Goal: Task Accomplishment & Management: Manage account settings

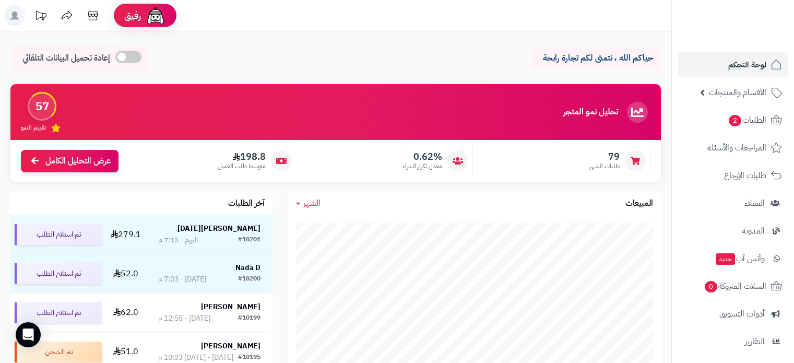
click at [743, 93] on span "الأقسام والمنتجات" at bounding box center [736, 92] width 57 height 15
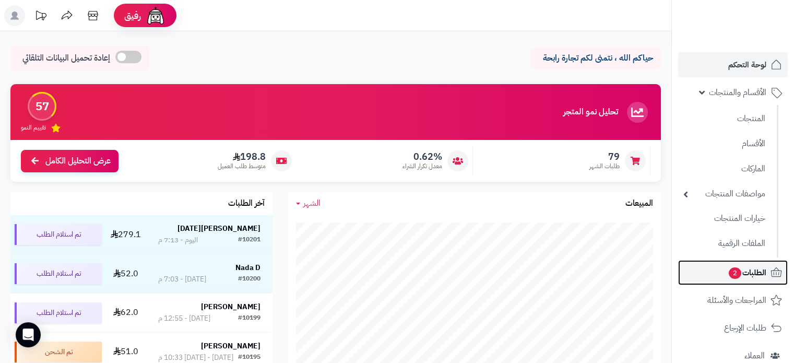
click at [759, 271] on span "الطلبات 2" at bounding box center [746, 272] width 39 height 15
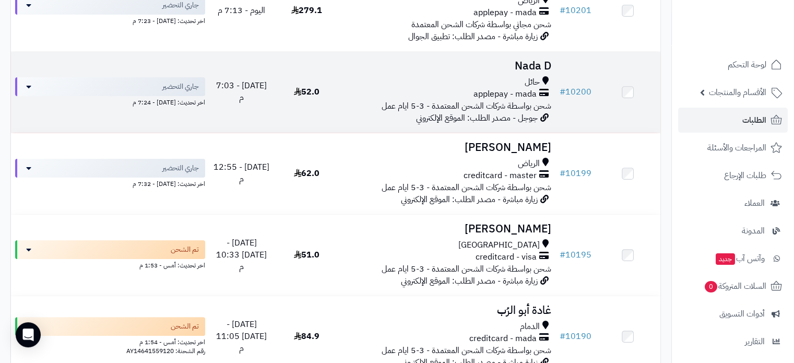
scroll to position [261, 0]
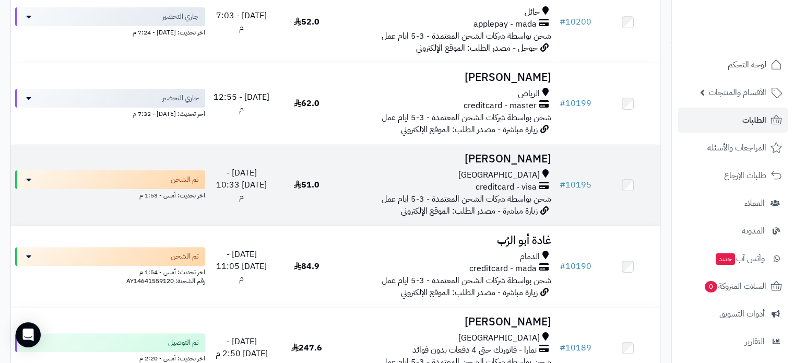
click at [470, 162] on h3 "[PERSON_NAME]" at bounding box center [447, 159] width 208 height 12
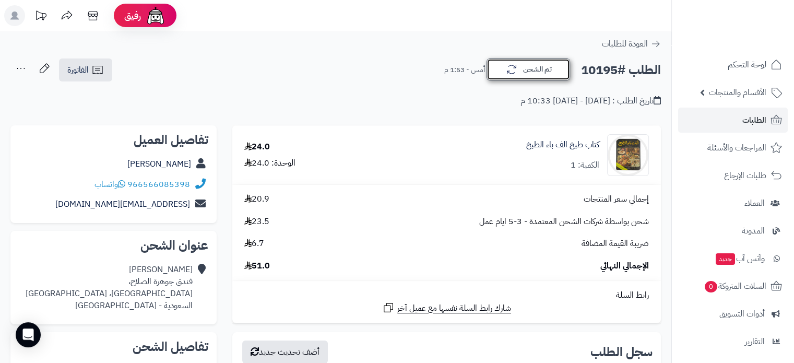
click at [525, 66] on button "تم الشحن" at bounding box center [527, 69] width 83 height 22
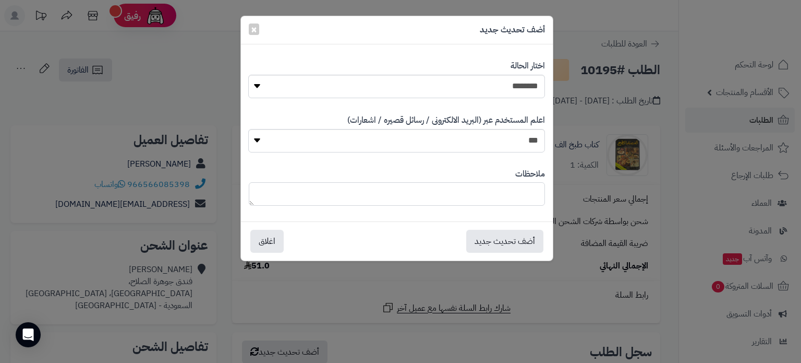
click at [502, 189] on textarea at bounding box center [397, 193] width 296 height 23
click at [255, 29] on span "×" at bounding box center [254, 29] width 6 height 16
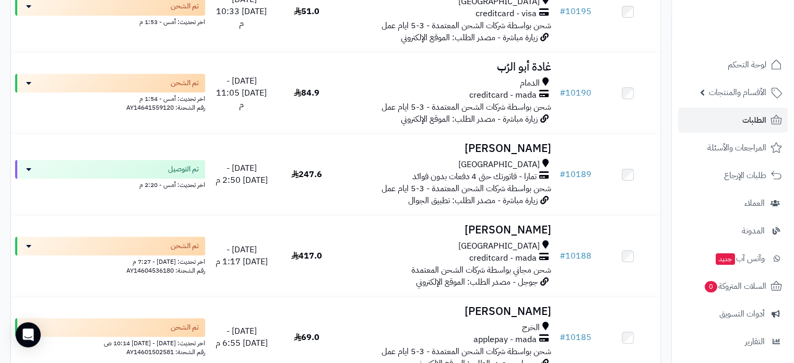
scroll to position [574, 0]
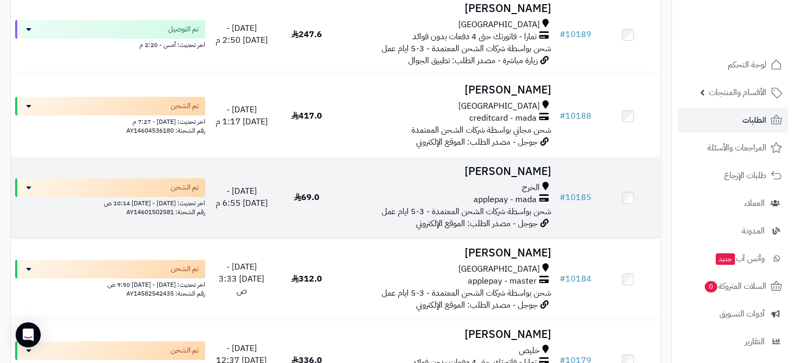
click at [534, 169] on h3 "شيخه الدوسري" at bounding box center [447, 171] width 208 height 12
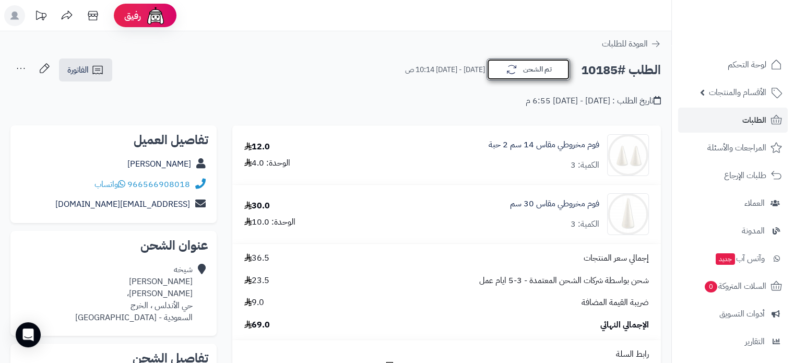
click at [524, 76] on button "تم الشحن" at bounding box center [527, 69] width 83 height 22
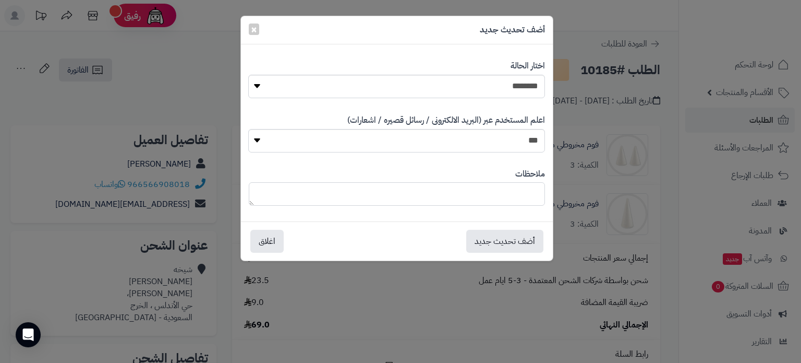
click at [479, 196] on textarea at bounding box center [397, 193] width 296 height 23
click at [257, 29] on span "×" at bounding box center [254, 29] width 6 height 16
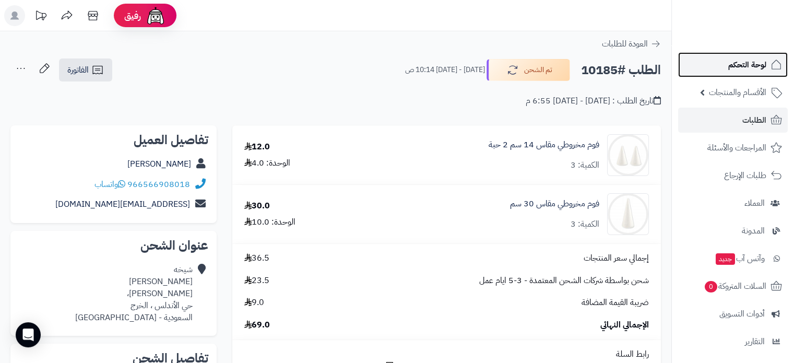
click at [751, 62] on span "لوحة التحكم" at bounding box center [747, 64] width 38 height 15
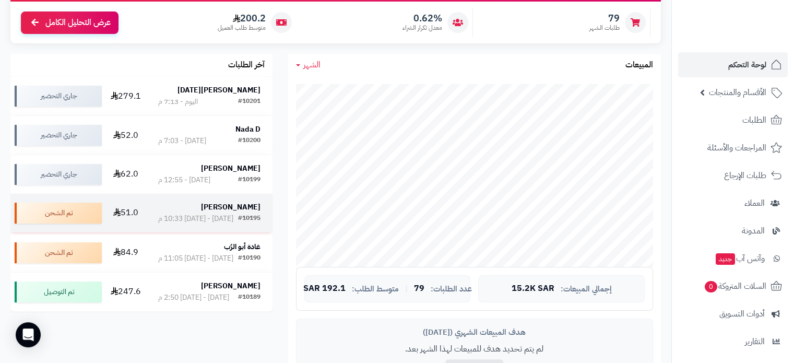
scroll to position [157, 0]
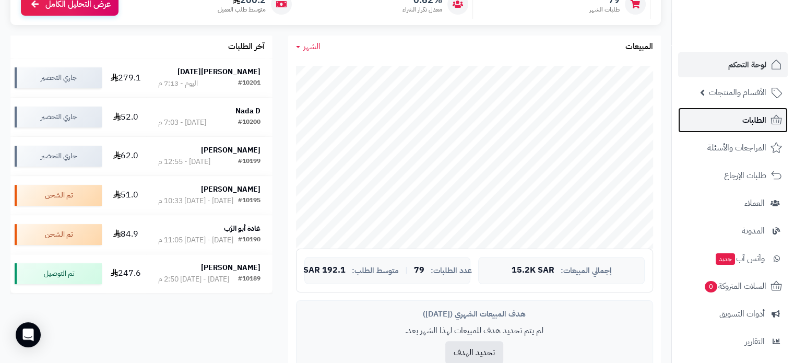
click at [750, 110] on link "الطلبات" at bounding box center [733, 119] width 110 height 25
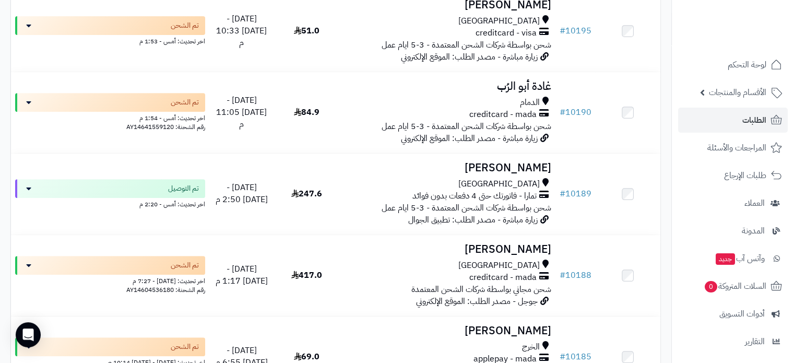
scroll to position [417, 0]
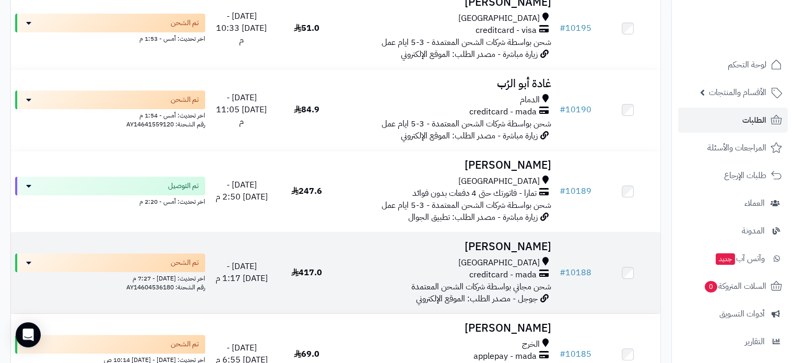
click at [507, 248] on h3 "عبدالله الجودي" at bounding box center [447, 247] width 208 height 12
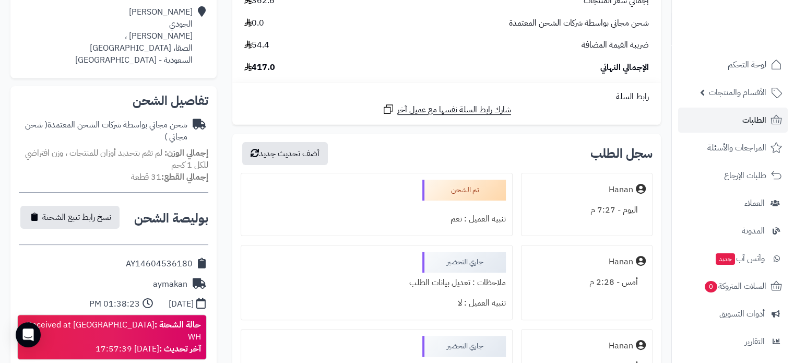
scroll to position [313, 0]
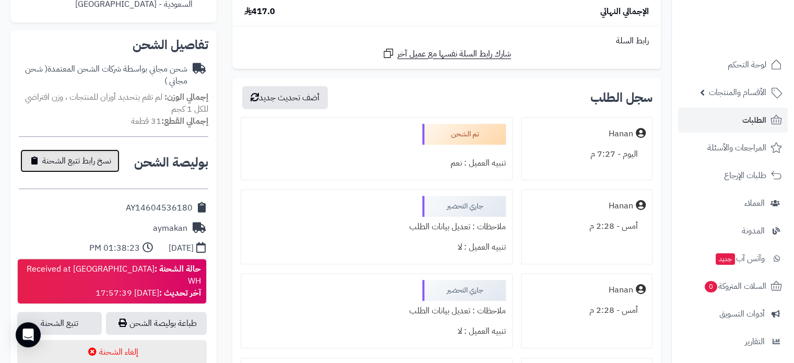
click at [89, 162] on span "نسخ رابط تتبع الشحنة" at bounding box center [76, 160] width 69 height 13
click at [154, 207] on div "AY14604536180" at bounding box center [159, 208] width 67 height 12
copy div "AY14604536180"
click at [174, 202] on div "AY14604536180" at bounding box center [159, 208] width 67 height 12
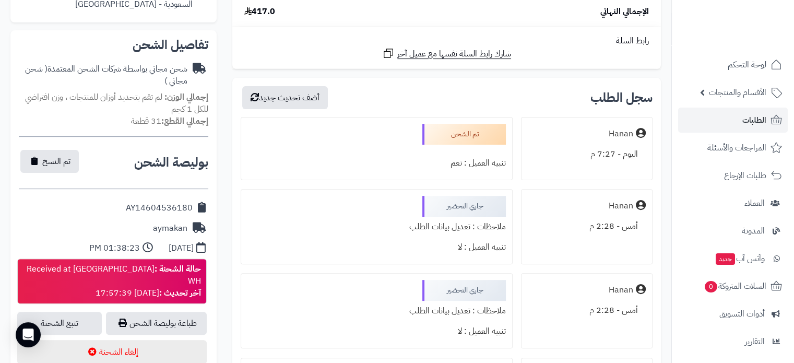
click at [171, 205] on div "AY14604536180" at bounding box center [159, 208] width 67 height 12
click at [170, 206] on div "AY14604536180" at bounding box center [159, 208] width 67 height 12
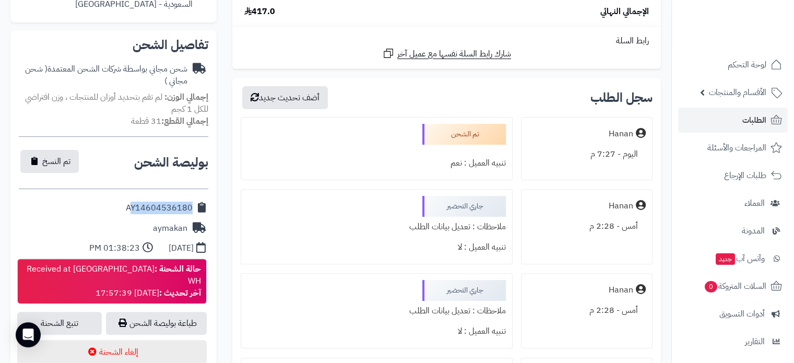
click at [170, 206] on div "AY14604536180" at bounding box center [159, 208] width 67 height 12
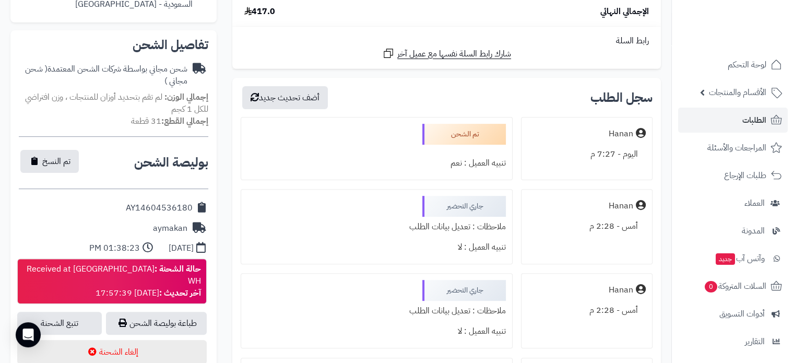
scroll to position [261, 0]
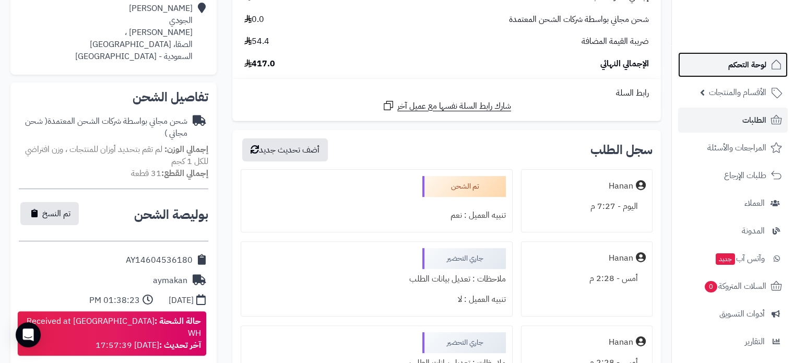
click at [752, 74] on link "لوحة التحكم" at bounding box center [733, 64] width 110 height 25
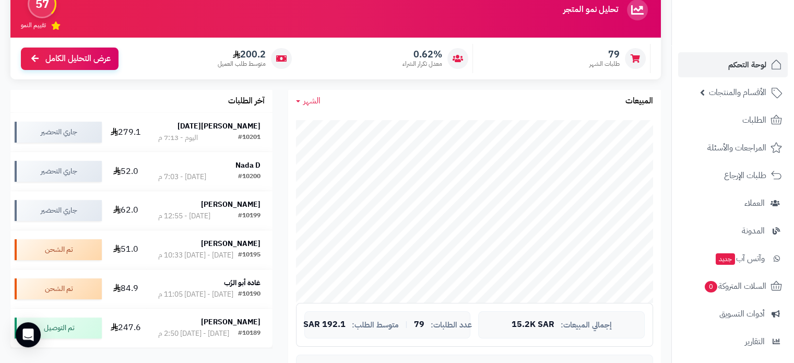
scroll to position [104, 0]
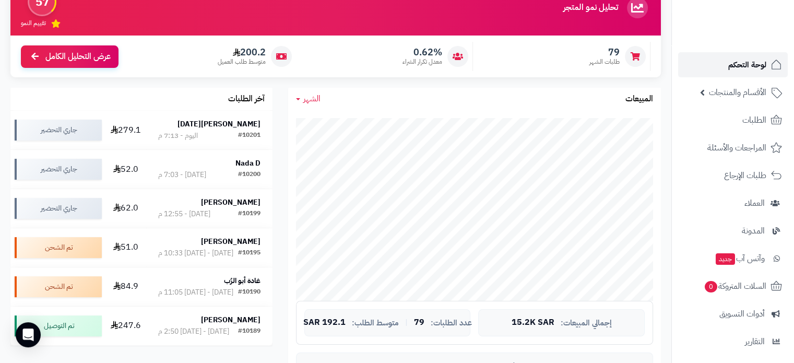
click at [731, 68] on span "لوحة التحكم" at bounding box center [747, 64] width 38 height 15
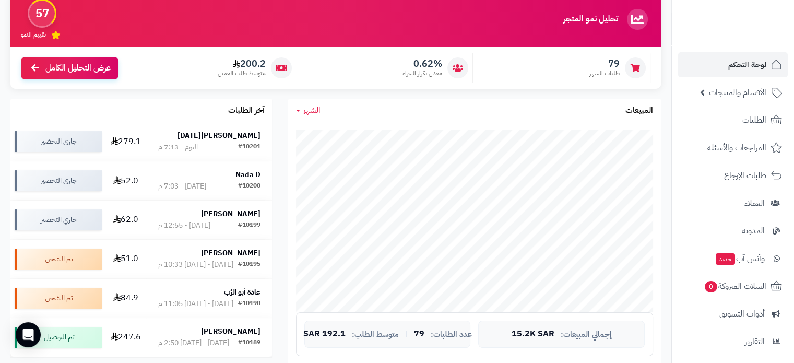
scroll to position [157, 0]
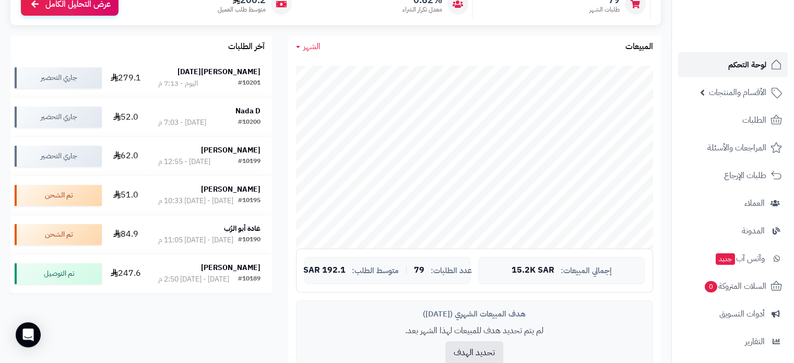
click at [750, 65] on span "لوحة التحكم" at bounding box center [747, 64] width 38 height 15
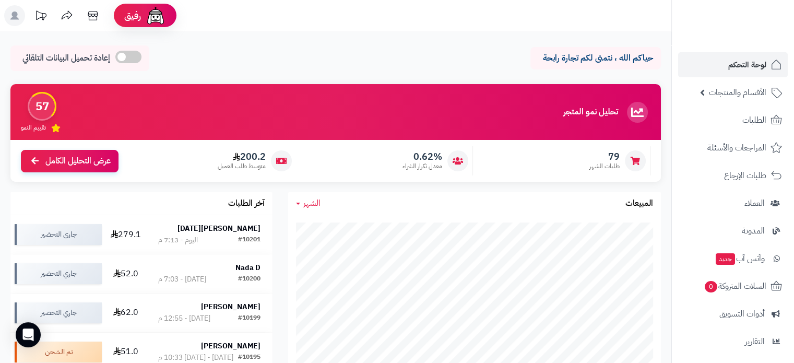
scroll to position [104, 0]
